Goal: Task Accomplishment & Management: Complete application form

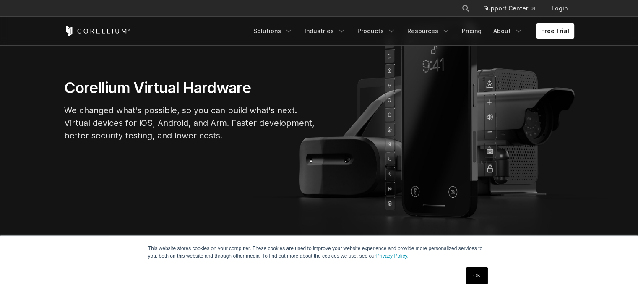
click at [478, 270] on link "OK" at bounding box center [476, 275] width 21 height 17
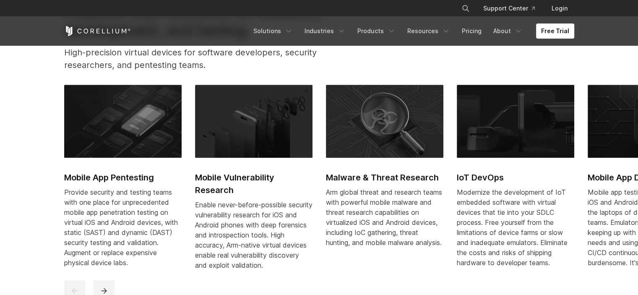
scroll to position [335, 0]
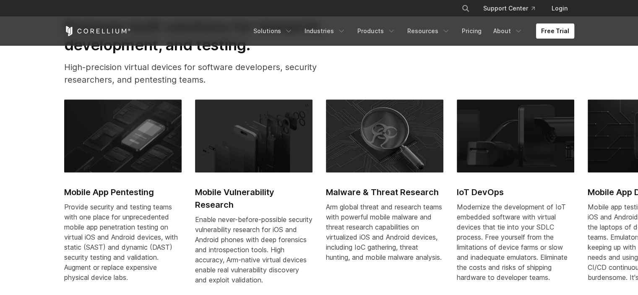
click at [549, 25] on link "Free Trial" at bounding box center [555, 30] width 38 height 15
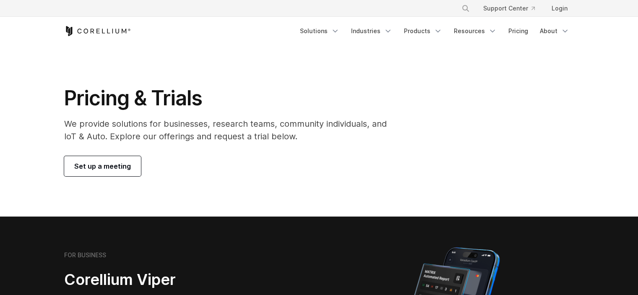
click at [107, 31] on icon "Corellium Home" at bounding box center [97, 31] width 67 height 10
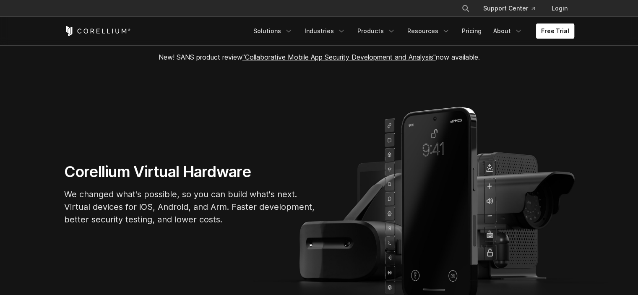
click at [563, 28] on link "Free Trial" at bounding box center [555, 30] width 38 height 15
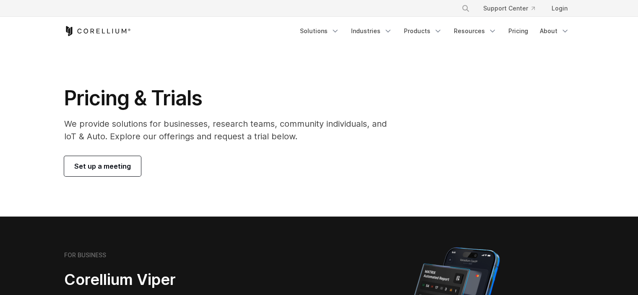
drag, startPoint x: 0, startPoint y: 0, endPoint x: 130, endPoint y: 165, distance: 210.4
click at [130, 165] on link "Set up a meeting" at bounding box center [102, 166] width 77 height 20
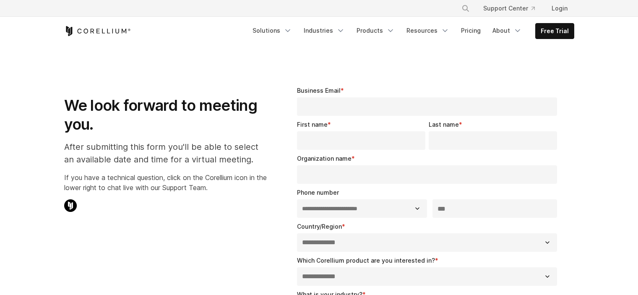
select select "**"
click at [335, 111] on input "Business Email *" at bounding box center [427, 106] width 260 height 18
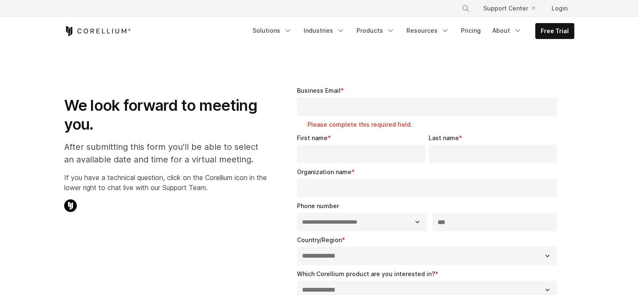
click at [349, 86] on div "Business Email * Please complete this required field." at bounding box center [429, 107] width 264 height 43
click at [373, 109] on input "Business Email *" at bounding box center [427, 106] width 260 height 18
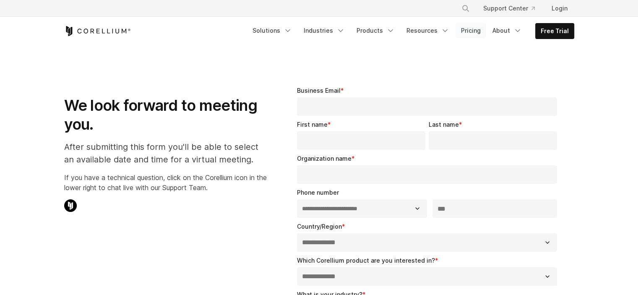
click at [470, 30] on link "Pricing" at bounding box center [471, 30] width 30 height 15
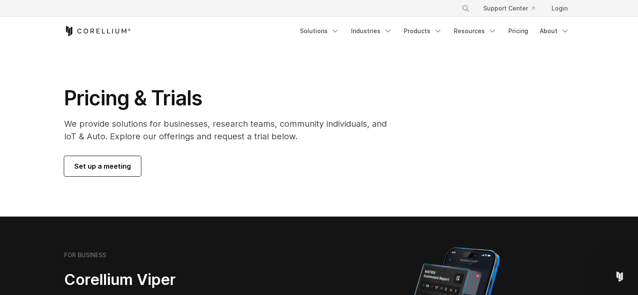
click at [111, 22] on div "Free Trial Solutions" at bounding box center [319, 31] width 510 height 29
click at [109, 32] on icon "Corellium Home" at bounding box center [97, 31] width 67 height 10
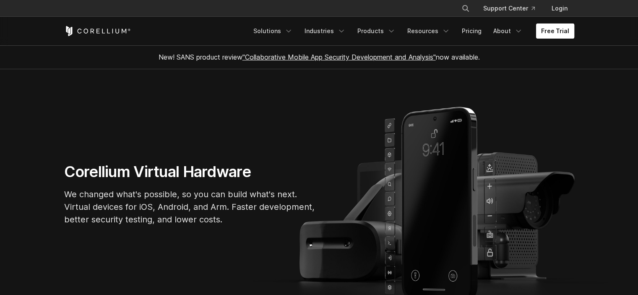
click at [561, 33] on link "Free Trial" at bounding box center [555, 30] width 38 height 15
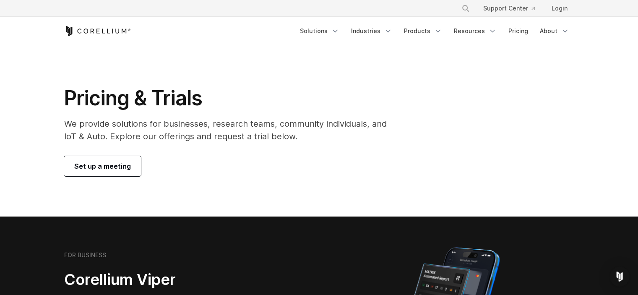
click at [96, 171] on span "Set up a meeting" at bounding box center [102, 166] width 57 height 10
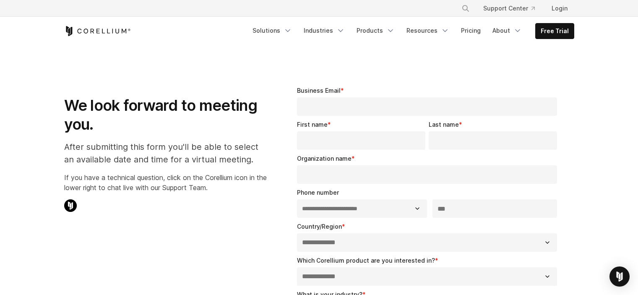
select select "**"
click at [314, 109] on input "Business Email *" at bounding box center [427, 106] width 260 height 18
paste input "**********"
type input "**********"
click at [327, 141] on input "First name *" at bounding box center [361, 140] width 128 height 18
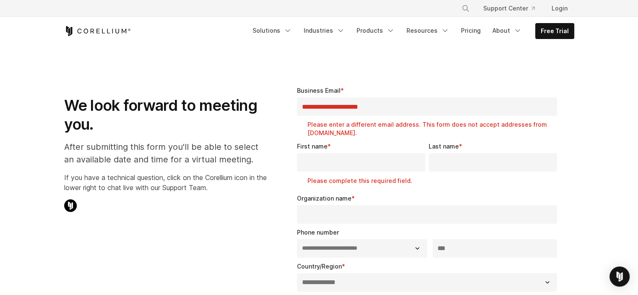
click at [337, 171] on fieldset "First name * Please complete this required field. Last name *" at bounding box center [429, 168] width 264 height 52
click at [407, 124] on label "Please enter a different email address. This form does not accept addresses fro…" at bounding box center [433, 128] width 253 height 17
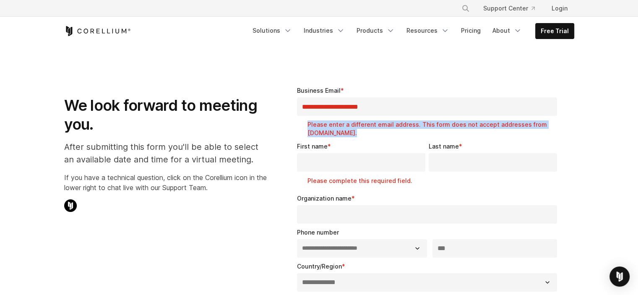
click at [407, 124] on label "Please enter a different email address. This form does not accept addresses fro…" at bounding box center [433, 128] width 253 height 17
drag, startPoint x: 404, startPoint y: 124, endPoint x: 330, endPoint y: 132, distance: 74.5
click at [330, 132] on label "Please enter a different email address. This form does not accept addresses fro…" at bounding box center [433, 128] width 253 height 17
click at [330, 130] on label "Please enter a different email address. This form does not accept addresses fro…" at bounding box center [433, 128] width 253 height 17
click at [350, 129] on label "Please enter a different email address. This form does not accept addresses fro…" at bounding box center [433, 128] width 253 height 17
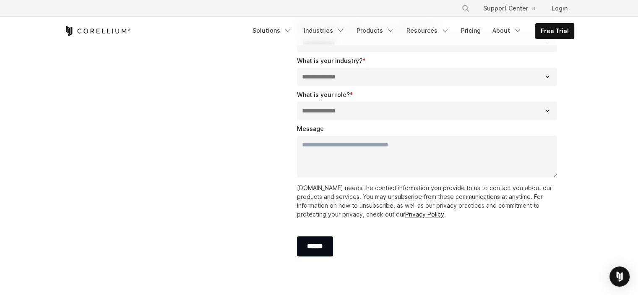
scroll to position [210, 0]
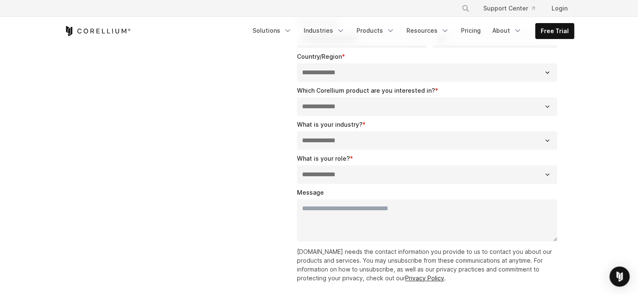
click at [106, 28] on icon "Corellium Home" at bounding box center [97, 31] width 67 height 10
